Goal: Task Accomplishment & Management: Use online tool/utility

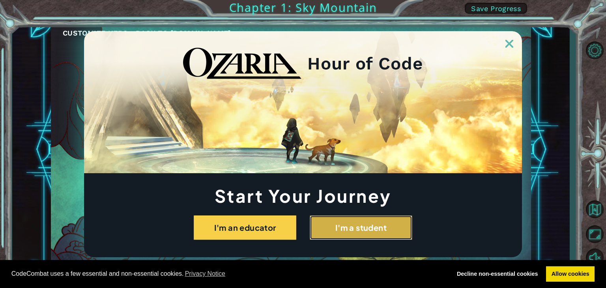
click at [389, 221] on button "I'm a student" at bounding box center [361, 227] width 103 height 24
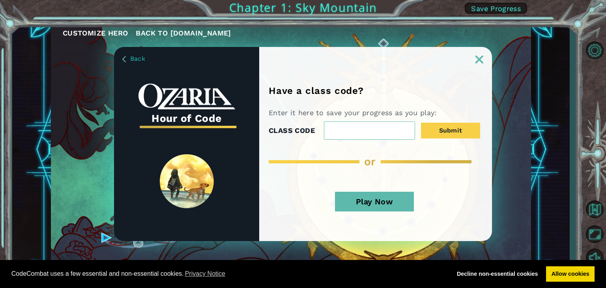
click at [370, 200] on button "Play Now" at bounding box center [374, 202] width 79 height 20
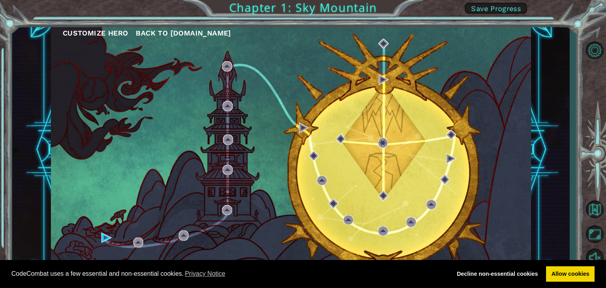
click at [241, 184] on div "Customize Hero Back to [DOMAIN_NAME]" at bounding box center [291, 149] width 480 height 253
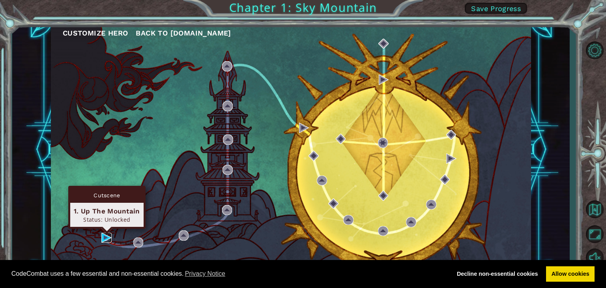
click at [106, 236] on img at bounding box center [106, 238] width 10 height 10
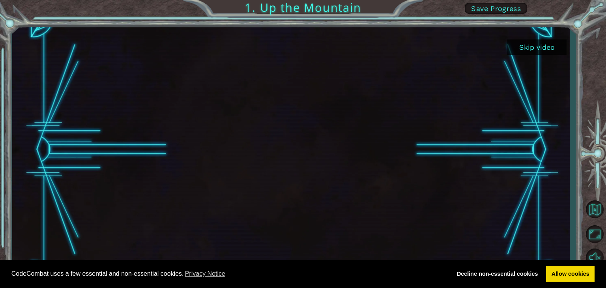
click at [528, 45] on button "Skip video" at bounding box center [536, 46] width 59 height 15
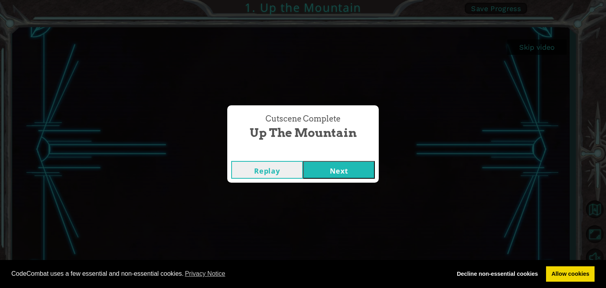
click at [331, 168] on button "Next" at bounding box center [339, 170] width 72 height 18
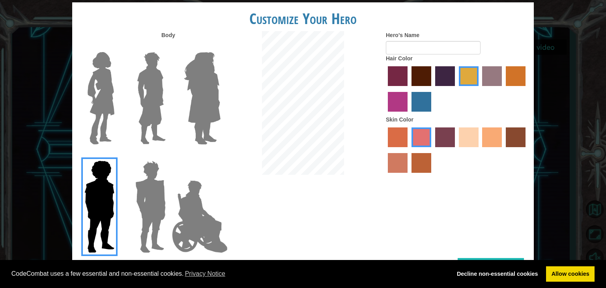
click at [202, 84] on img at bounding box center [202, 98] width 43 height 99
click at [220, 47] on input "Hero Amethyst" at bounding box center [220, 47] width 0 height 0
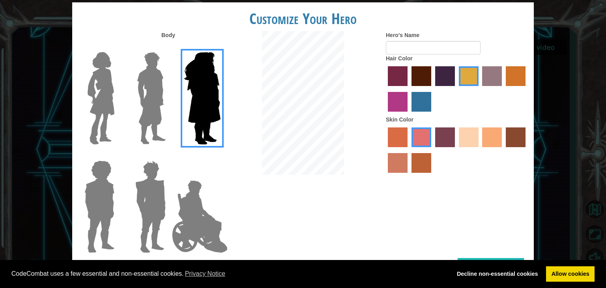
click at [150, 72] on img at bounding box center [151, 98] width 35 height 99
click at [169, 47] on input "Hero Lars" at bounding box center [169, 47] width 0 height 0
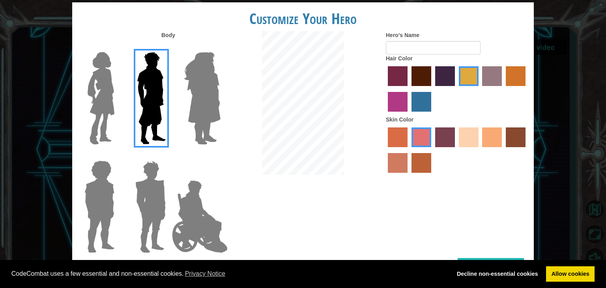
click at [92, 72] on img at bounding box center [100, 98] width 33 height 99
click at [118, 47] on input "Hero Connie" at bounding box center [118, 47] width 0 height 0
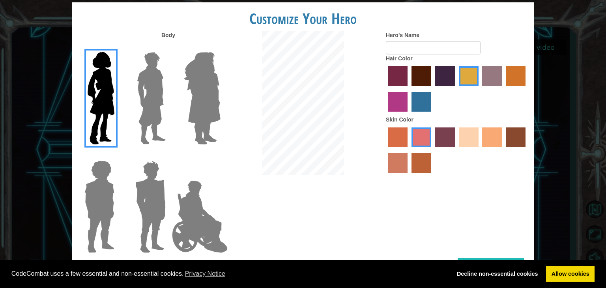
click at [147, 87] on img at bounding box center [151, 98] width 35 height 99
click at [169, 47] on input "Hero Lars" at bounding box center [169, 47] width 0 height 0
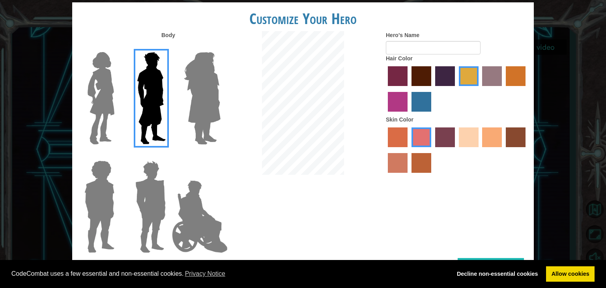
click at [420, 77] on label "maroon hair color" at bounding box center [421, 76] width 20 height 20
click at [409, 89] on input "maroon hair color" at bounding box center [409, 89] width 0 height 0
click at [469, 122] on div "Skin Color" at bounding box center [457, 146] width 142 height 61
click at [468, 132] on label "sandy beach skin color" at bounding box center [469, 137] width 20 height 20
click at [456, 150] on input "sandy beach skin color" at bounding box center [456, 150] width 0 height 0
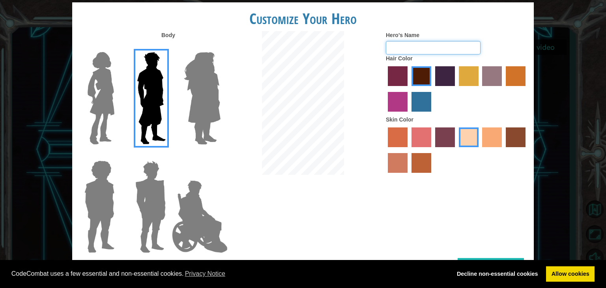
click at [407, 49] on input "Hero's Name" at bounding box center [433, 47] width 95 height 13
click at [146, 181] on img at bounding box center [150, 206] width 37 height 99
click at [169, 155] on input "Hero Garnet" at bounding box center [169, 155] width 0 height 0
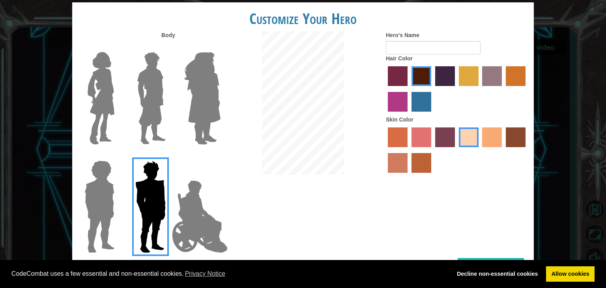
click at [154, 89] on img at bounding box center [151, 98] width 35 height 99
click at [169, 47] on input "Hero Lars" at bounding box center [169, 47] width 0 height 0
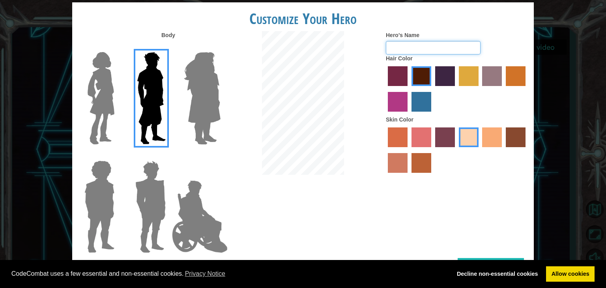
click at [405, 45] on input "Hero's Name" at bounding box center [433, 47] width 95 height 13
type input "[PERSON_NAME]"
click at [422, 186] on div "Body Hero's Name [PERSON_NAME] Hair Color Skin Color" at bounding box center [303, 144] width 462 height 227
click at [574, 167] on div "Customize Your Hero Body Hero's Name jake Hair Color Skin Color Done" at bounding box center [303, 144] width 606 height 288
drag, startPoint x: 605, startPoint y: 134, endPoint x: 605, endPoint y: 215, distance: 80.9
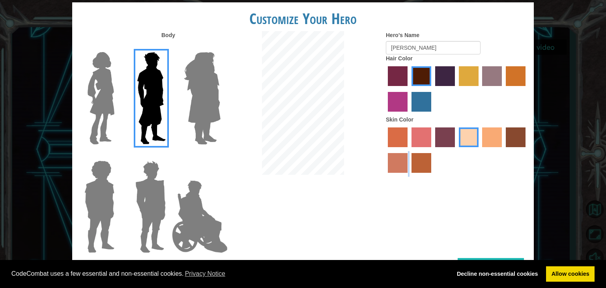
click at [605, 215] on div "Customize Your Hero Body Hero's Name jake Hair Color Skin Color Done" at bounding box center [303, 144] width 606 height 288
click at [563, 273] on link "Allow cookies" at bounding box center [570, 274] width 49 height 16
click at [528, 271] on link "Decline non-essential cookies" at bounding box center [497, 274] width 92 height 16
click at [568, 273] on link "Allow cookies" at bounding box center [570, 274] width 49 height 16
click at [567, 272] on link "Allow cookies" at bounding box center [570, 274] width 49 height 16
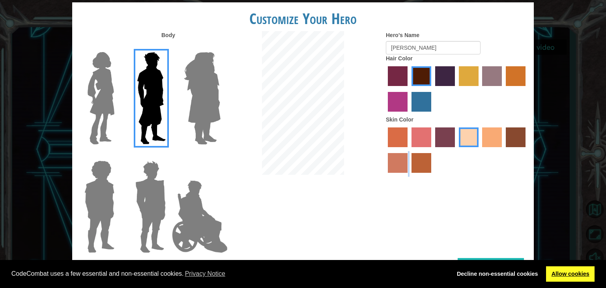
click at [567, 272] on link "Allow cookies" at bounding box center [570, 274] width 49 height 16
click at [475, 272] on link "Decline non-essential cookies" at bounding box center [497, 274] width 92 height 16
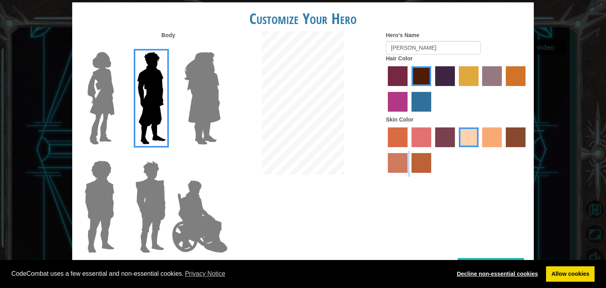
click at [472, 272] on link "Decline non-essential cookies" at bounding box center [497, 274] width 92 height 16
click at [573, 269] on link "Allow cookies" at bounding box center [570, 274] width 49 height 16
click at [495, 259] on button "Done" at bounding box center [491, 267] width 66 height 18
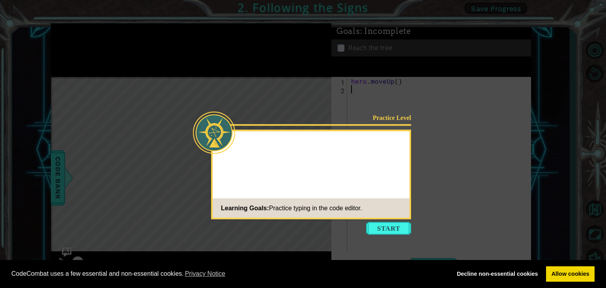
drag, startPoint x: 495, startPoint y: 259, endPoint x: 341, endPoint y: 45, distance: 264.3
click at [341, 45] on icon at bounding box center [303, 144] width 606 height 288
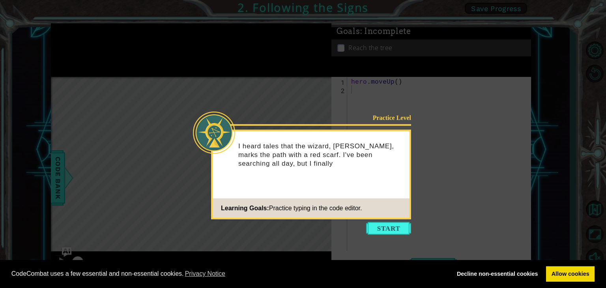
click at [268, 142] on p "I heard tales that the wizard, [PERSON_NAME], marks the path with a red scarf. …" at bounding box center [321, 155] width 166 height 26
click at [375, 220] on icon at bounding box center [303, 144] width 606 height 288
click at [374, 227] on button "Start" at bounding box center [388, 228] width 45 height 13
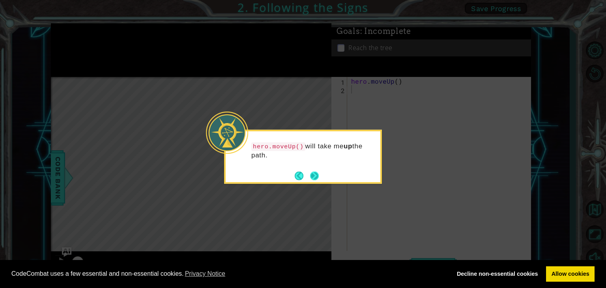
click at [313, 174] on button "Next" at bounding box center [314, 176] width 12 height 12
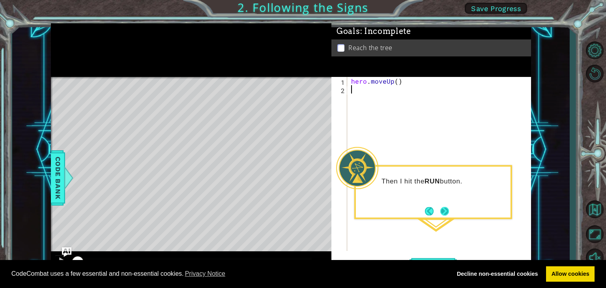
click at [445, 208] on button "Next" at bounding box center [445, 211] width 10 height 10
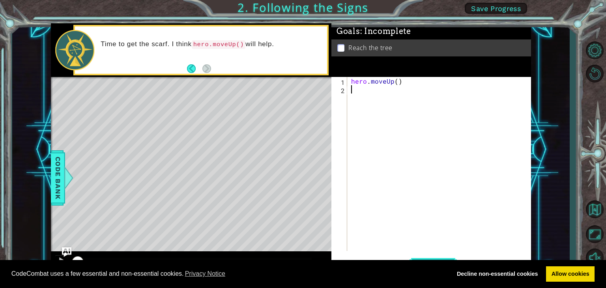
click at [419, 258] on button "Run" at bounding box center [432, 265] width 47 height 20
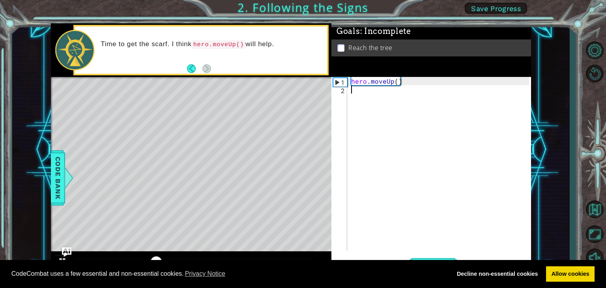
click at [348, 86] on div "1 2 hero . moveUp ( ) ההההההההההההההההההההההההההההההההההההההההההההההההההההההההה…" at bounding box center [430, 164] width 198 height 174
type textarea "h"
click at [370, 98] on div "h ero.moveUp press enter" at bounding box center [420, 108] width 149 height 28
click at [428, 258] on button "Run" at bounding box center [432, 265] width 47 height 20
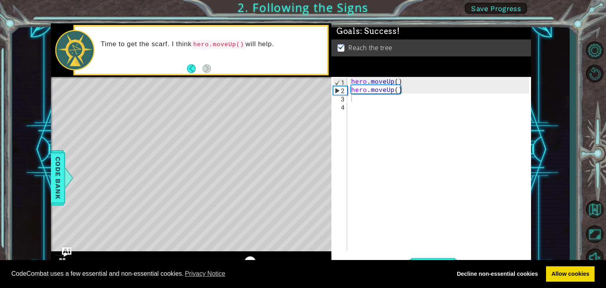
click at [426, 253] on div "1 2 3 4 hero . moveUp ( ) hero . moveUp ( ) ההההההההההההההההההההההההההההההההההה…" at bounding box center [431, 176] width 200 height 199
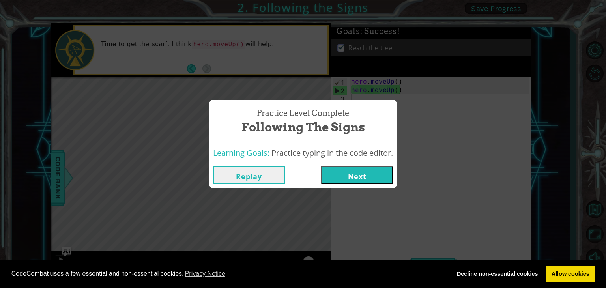
click at [426, 253] on div "Practice Level Complete Following the Signs Learning Goals: Practice typing in …" at bounding box center [303, 144] width 606 height 288
